Goal: Use online tool/utility: Utilize a website feature to perform a specific function

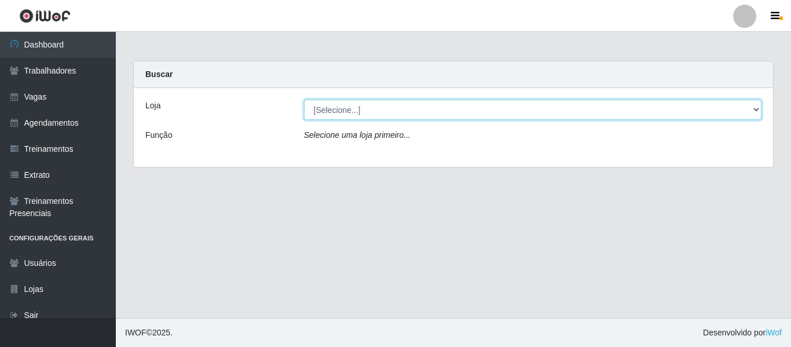
click at [340, 110] on select "[Selecione...] Mister Burg" at bounding box center [533, 110] width 458 height 20
select select "535"
click at [304, 100] on select "[Selecione...] Mister Burg" at bounding box center [533, 110] width 458 height 20
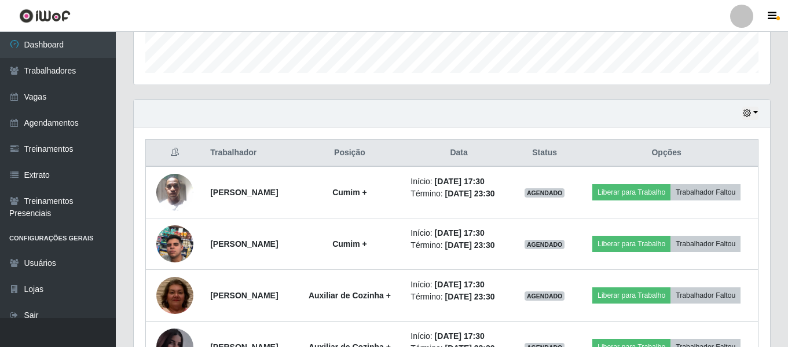
scroll to position [457, 0]
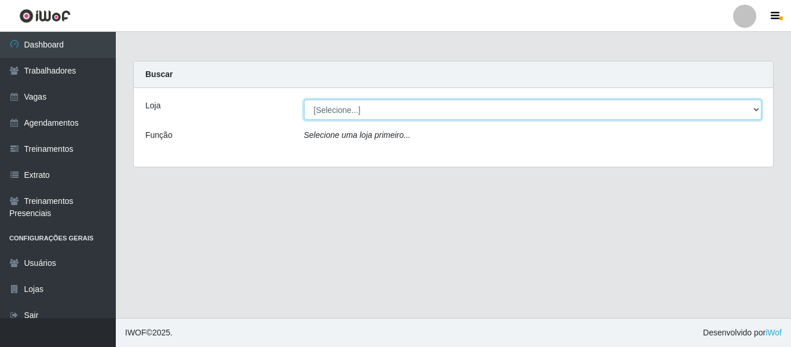
click at [382, 108] on select "[Selecione...] Mister Burg" at bounding box center [533, 110] width 458 height 20
select select "535"
click at [304, 100] on select "[Selecione...] Mister Burg" at bounding box center [533, 110] width 458 height 20
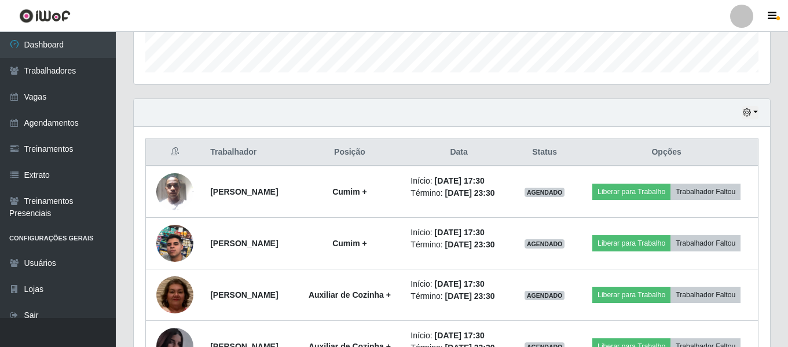
scroll to position [341, 0]
click at [745, 114] on icon "button" at bounding box center [747, 113] width 8 height 8
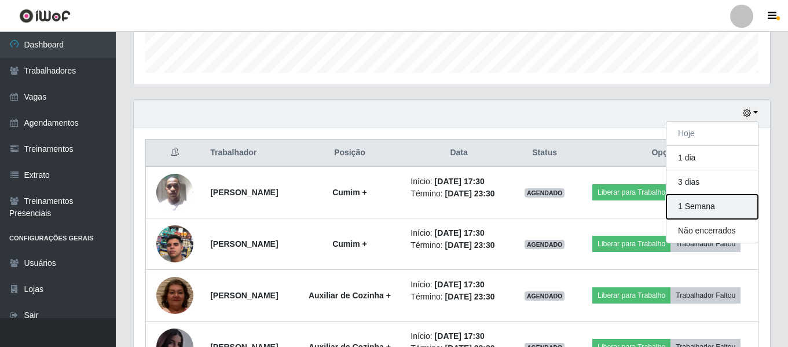
click at [695, 197] on button "1 Semana" at bounding box center [711, 206] width 91 height 24
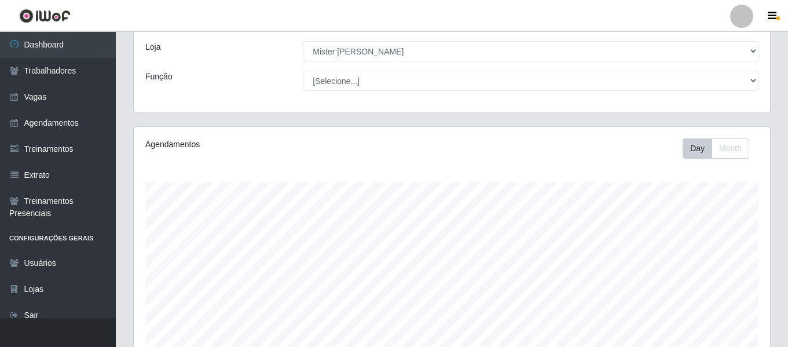
scroll to position [26, 0]
